Goal: Task Accomplishment & Management: Complete application form

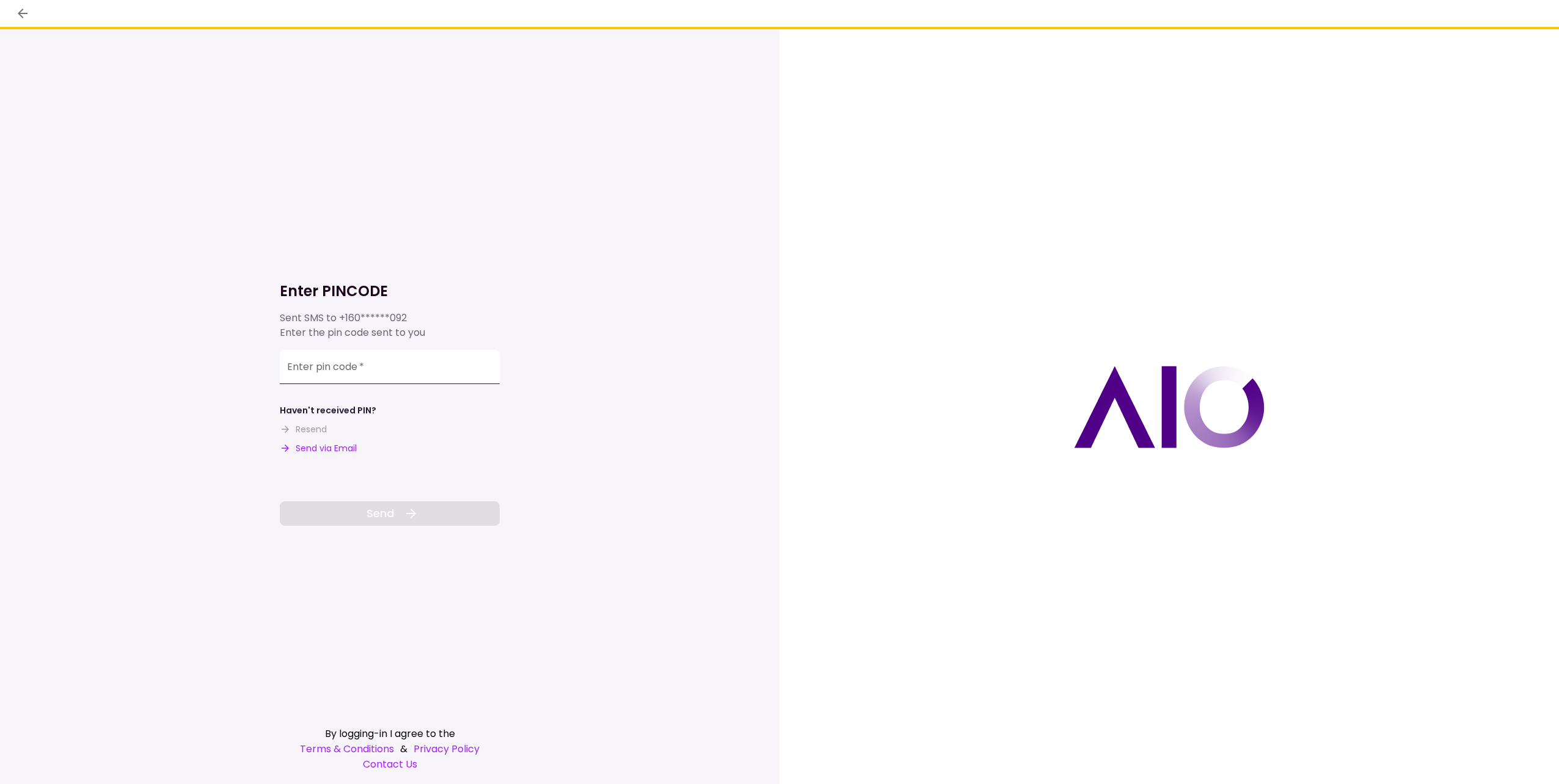
click at [353, 370] on input "Enter pin code   *" at bounding box center [390, 366] width 220 height 34
type input "******"
click at [385, 518] on span "Send" at bounding box center [380, 513] width 27 height 17
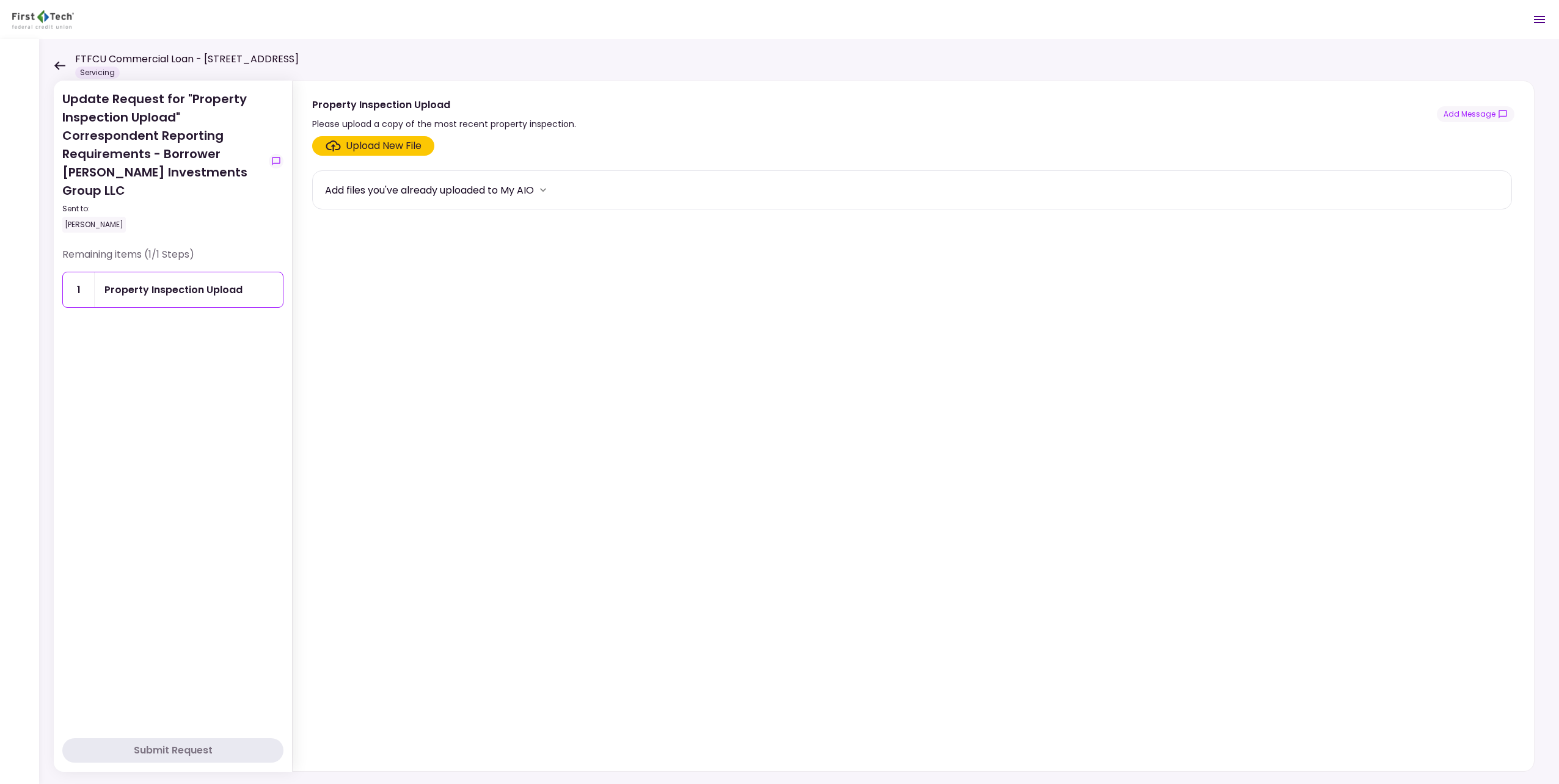
click at [375, 147] on div "Upload New File" at bounding box center [383, 146] width 76 height 14
click at [0, 0] on input "Upload New File" at bounding box center [0, 0] width 0 height 0
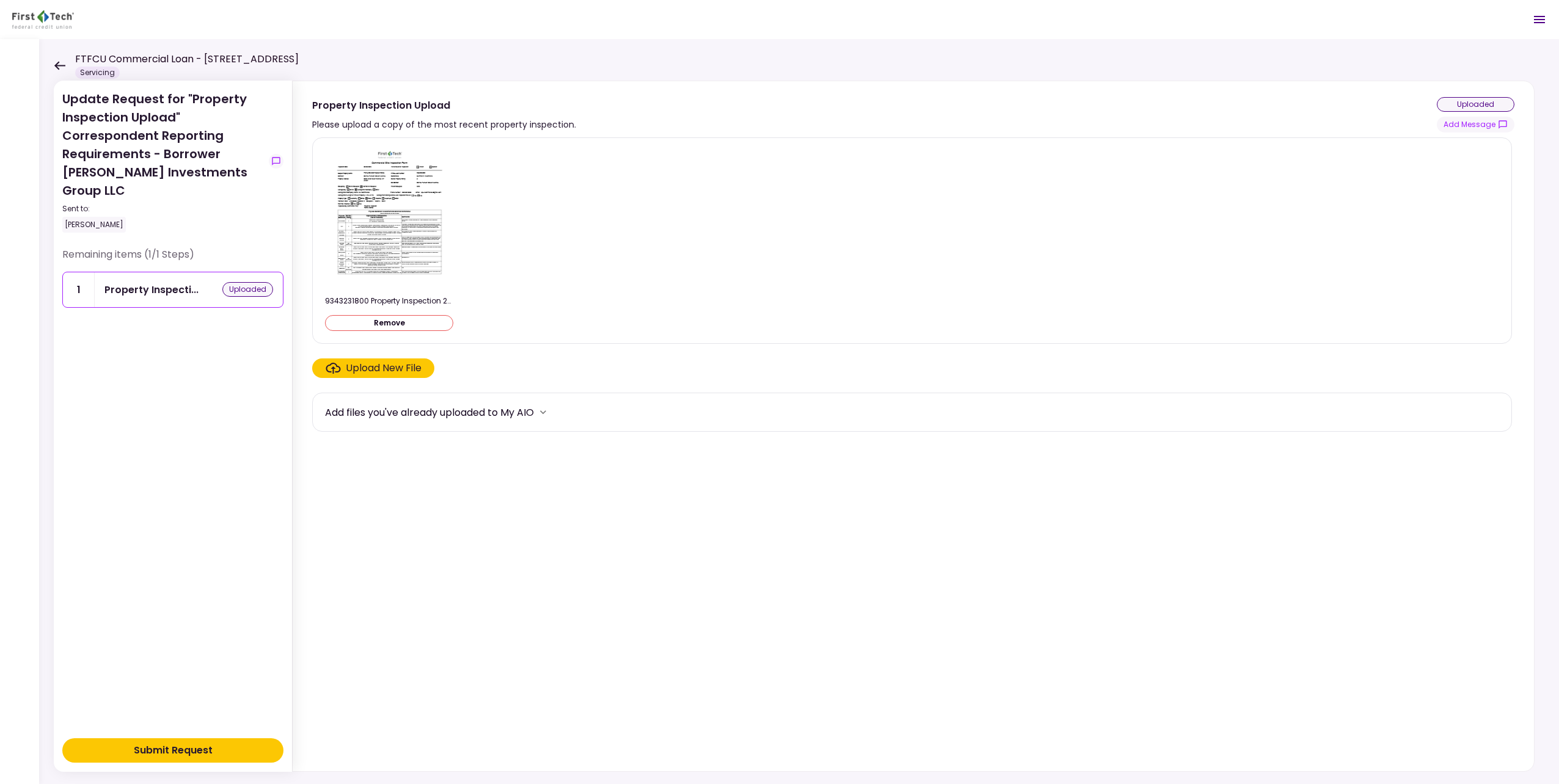
click at [223, 754] on button "Submit Request" at bounding box center [173, 751] width 221 height 25
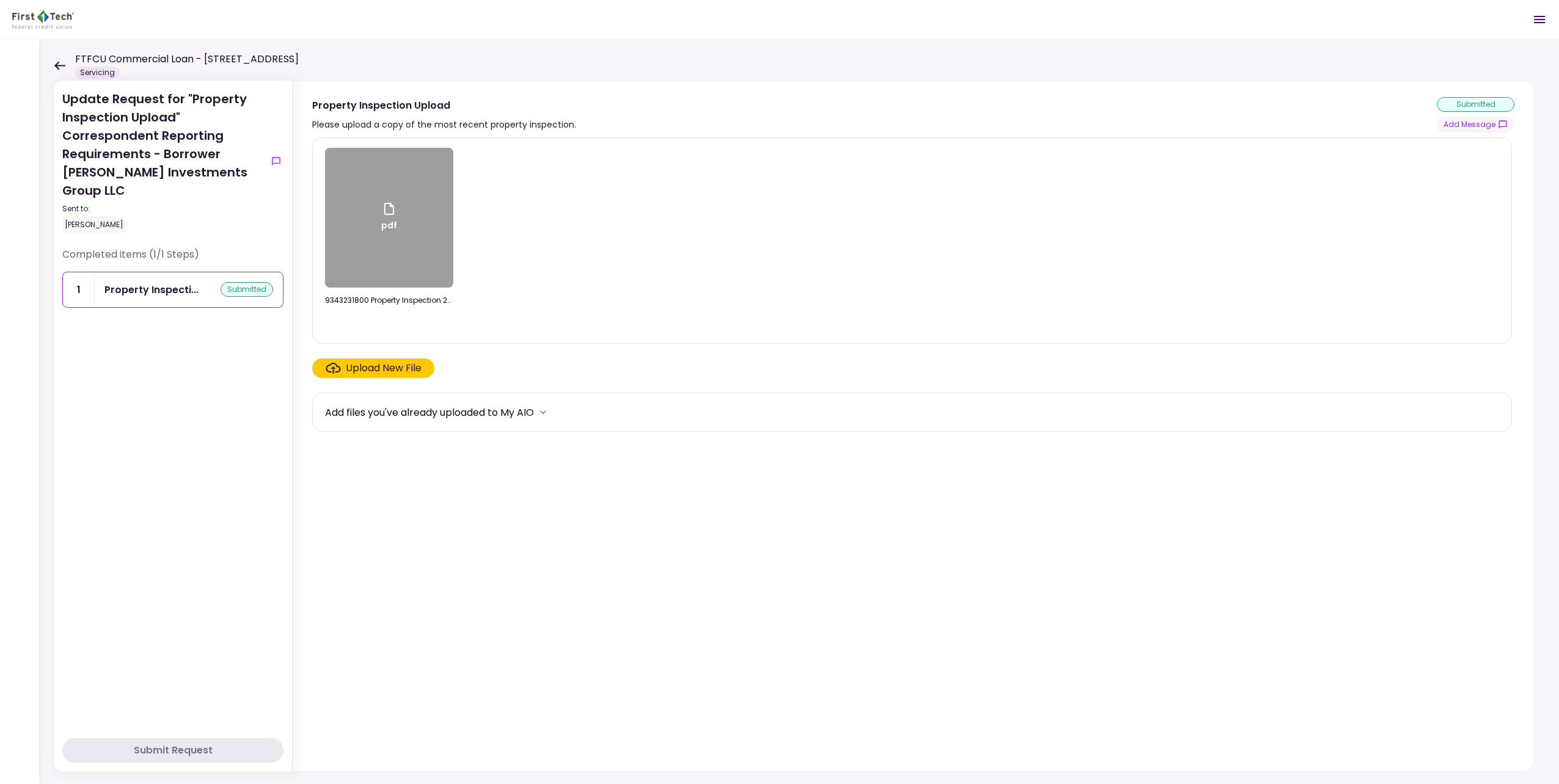
click at [60, 62] on icon at bounding box center [59, 66] width 12 height 9
